Goal: Task Accomplishment & Management: Complete application form

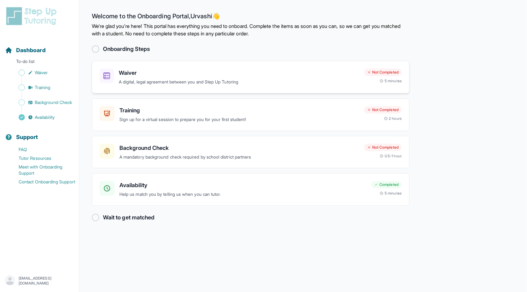
click at [165, 76] on h3 "Waiver" at bounding box center [239, 73] width 240 height 9
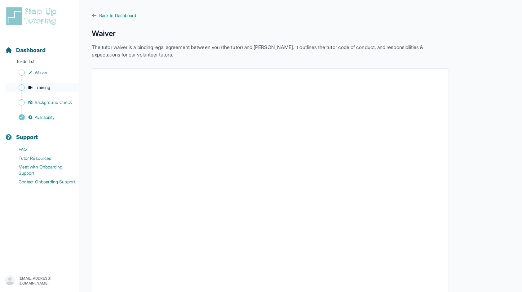
click at [41, 87] on span "Training" at bounding box center [43, 87] width 16 height 6
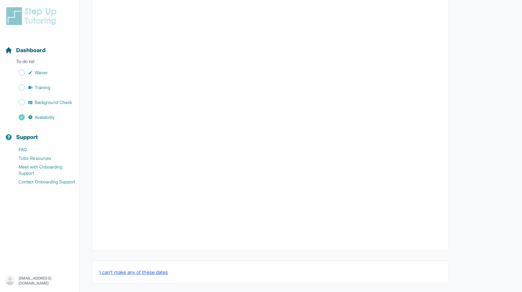
scroll to position [144, 0]
click at [52, 101] on span "Background Check" at bounding box center [53, 102] width 37 height 6
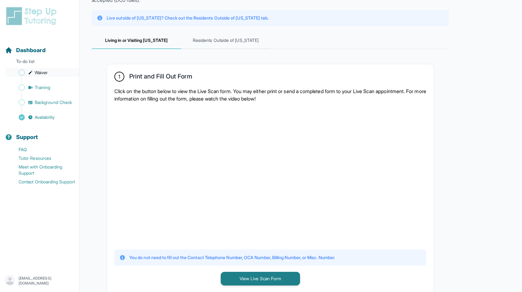
click at [29, 71] on icon "Sidebar" at bounding box center [30, 72] width 5 height 5
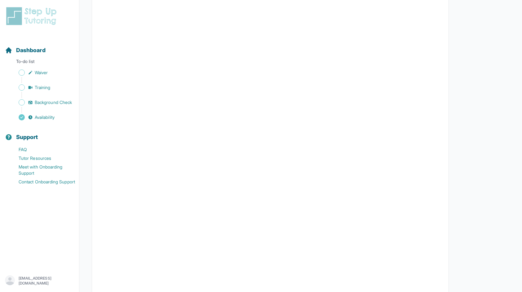
scroll to position [589, 0]
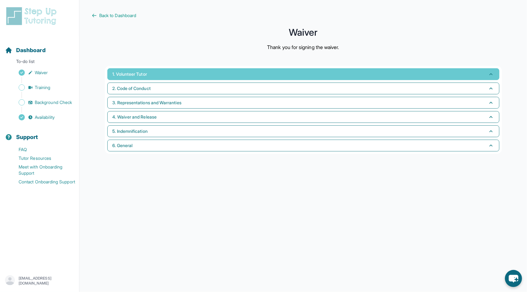
click at [141, 69] on button "1. Volunteer Tutor" at bounding box center [303, 74] width 392 height 12
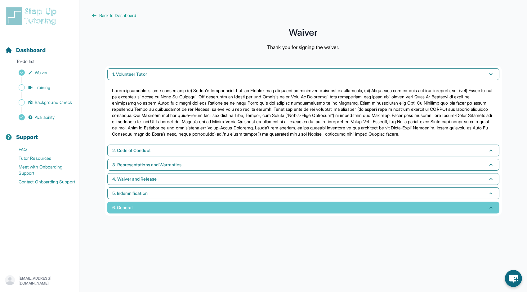
click at [149, 208] on button "6. General" at bounding box center [303, 208] width 392 height 12
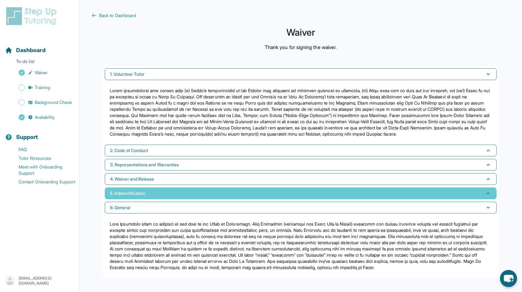
click at [145, 194] on span "5. Indemnification" at bounding box center [127, 193] width 35 height 6
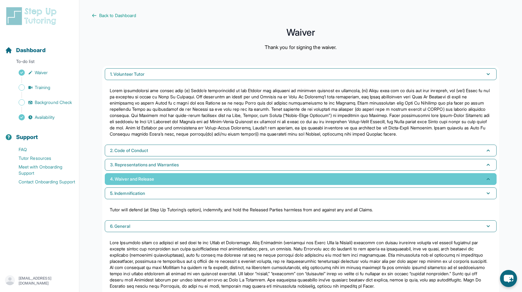
click at [144, 177] on span "4. Waiver and Release" at bounding box center [132, 179] width 44 height 6
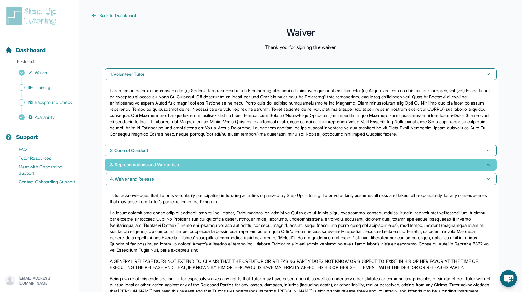
click at [143, 163] on span "3. Representations and Warranties" at bounding box center [144, 165] width 69 height 6
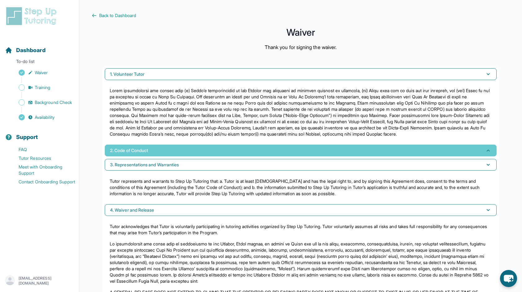
click at [145, 147] on span "2. Code of Conduct" at bounding box center [129, 150] width 38 height 6
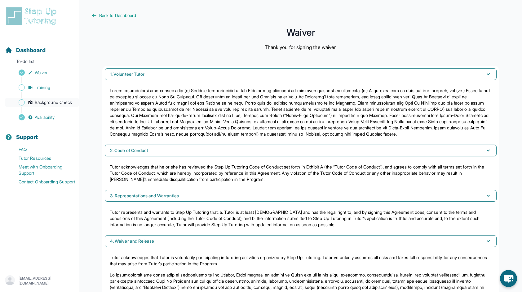
click at [42, 101] on span "Background Check" at bounding box center [53, 102] width 37 height 6
